Goal: Task Accomplishment & Management: Use online tool/utility

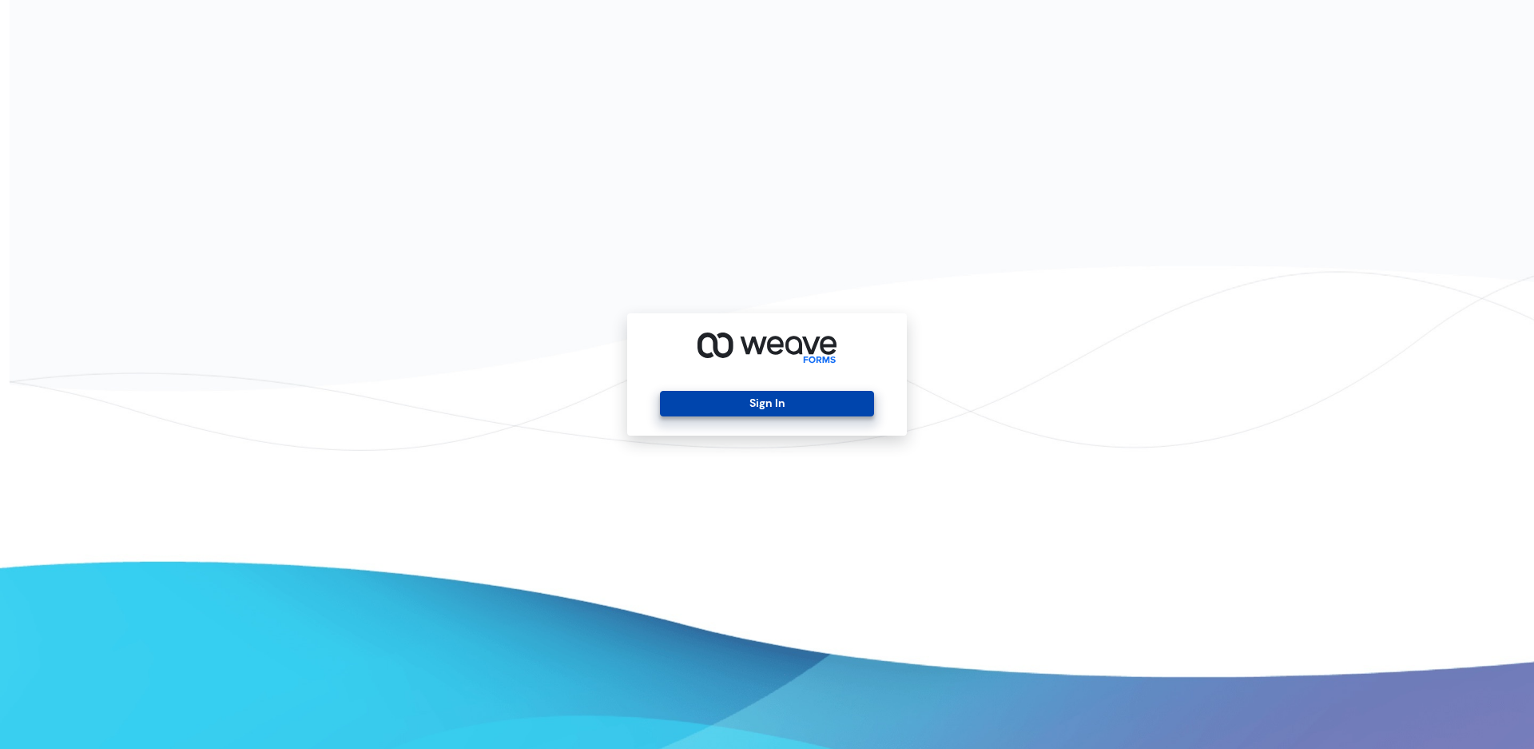
click at [703, 407] on button "Sign In" at bounding box center [766, 404] width 213 height 26
